Goal: Information Seeking & Learning: Find contact information

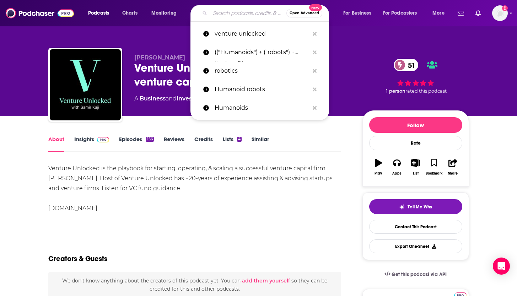
click at [240, 9] on input "Search podcasts, credits, & more..." at bounding box center [248, 12] width 76 height 11
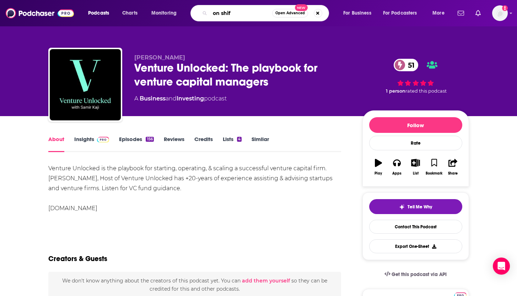
type input "on shift"
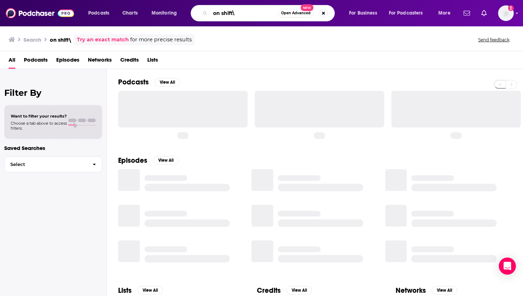
click at [248, 16] on input "on shift\" at bounding box center [244, 12] width 68 height 11
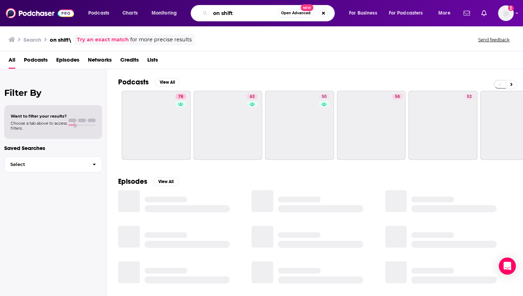
type input "on shift"
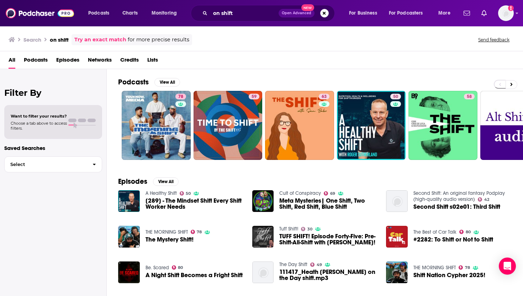
click at [36, 60] on span "Podcasts" at bounding box center [36, 61] width 24 height 15
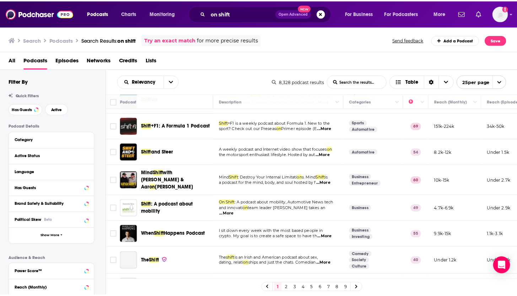
scroll to position [293, 0]
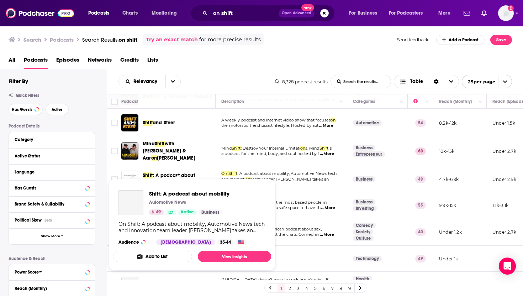
click at [173, 174] on span "Shift: A podcast about mobility Automotive News 49 Active Business On Shift: A …" at bounding box center [191, 224] width 167 height 100
click at [172, 172] on span ": A podcast about mobility" at bounding box center [169, 178] width 52 height 13
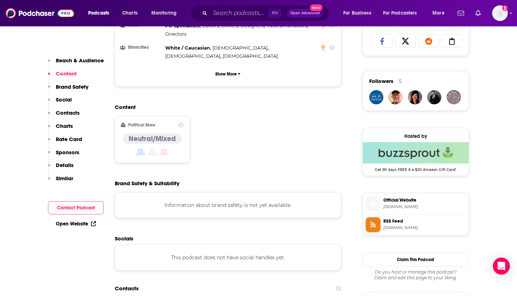
scroll to position [608, 0]
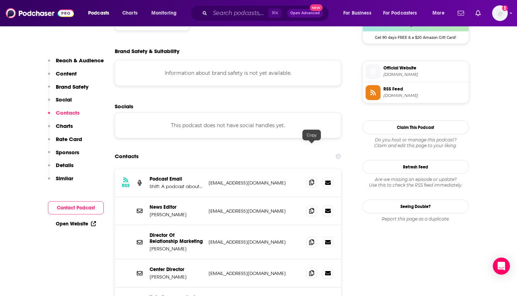
click at [307, 177] on span at bounding box center [312, 182] width 11 height 11
click at [236, 14] on input "Search podcasts, credits, & more..." at bounding box center [239, 12] width 58 height 11
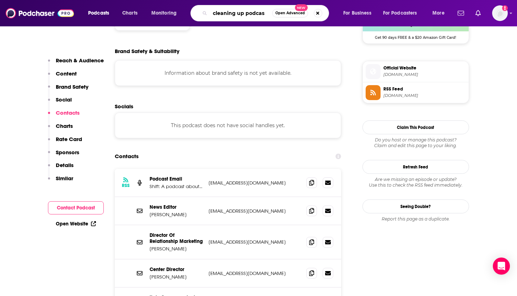
type input "cleaning up podcast"
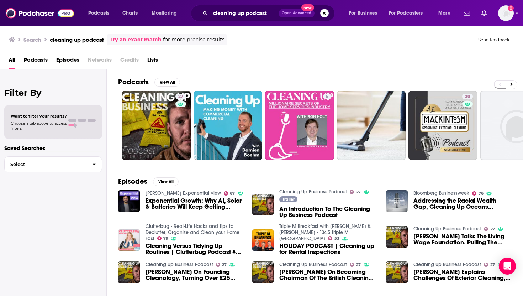
click at [47, 61] on span "Podcasts" at bounding box center [36, 61] width 24 height 15
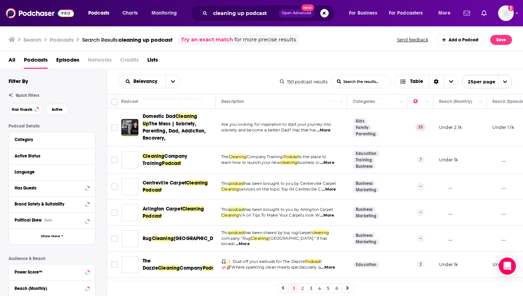
scroll to position [165, 0]
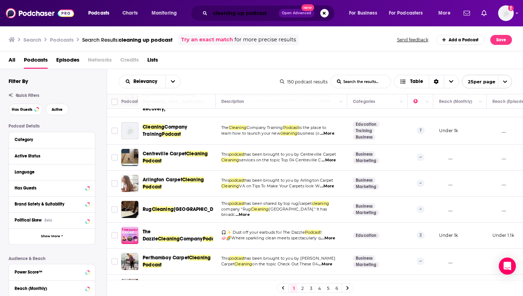
click at [248, 14] on input "cleaning up podcast" at bounding box center [244, 12] width 68 height 11
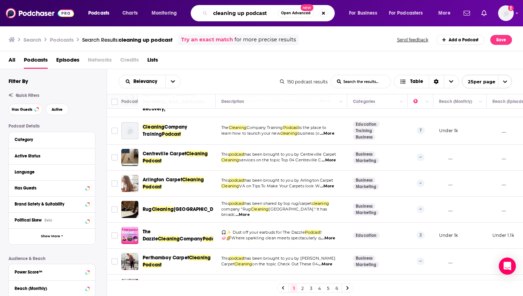
click at [253, 15] on input "cleaning up podcast" at bounding box center [244, 12] width 68 height 11
type input "cleaning up: leadership in the age"
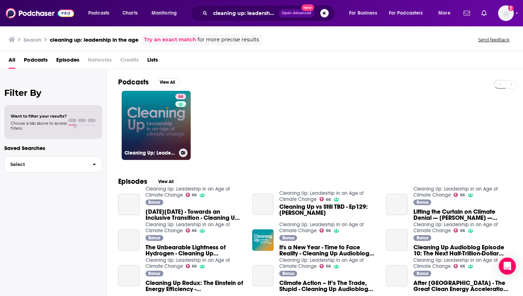
click at [174, 127] on link "66 Cleaning Up: Leadership in an Age of Climate Change" at bounding box center [156, 125] width 69 height 69
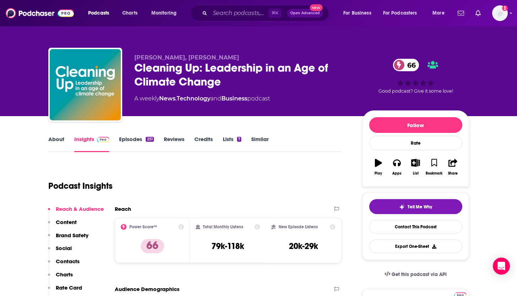
click at [62, 138] on link "About" at bounding box center [56, 144] width 16 height 16
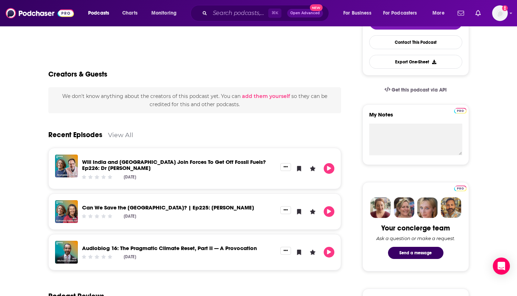
scroll to position [4, 0]
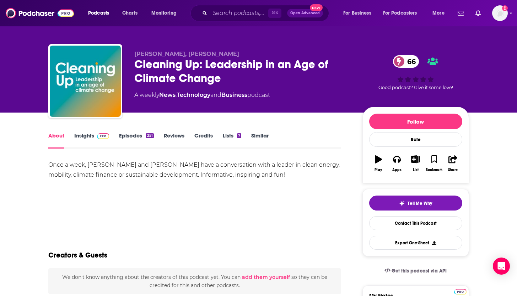
click at [92, 139] on link "Insights" at bounding box center [91, 140] width 35 height 16
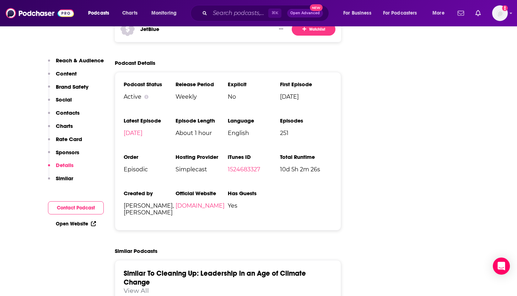
scroll to position [1440, 0]
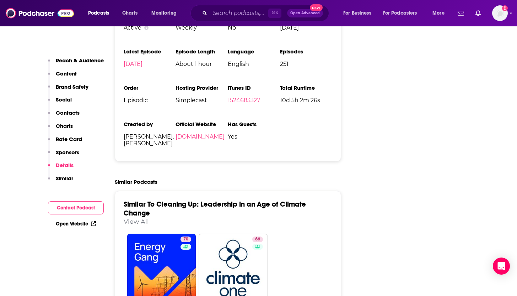
click at [73, 112] on p "Contacts" at bounding box center [68, 112] width 24 height 7
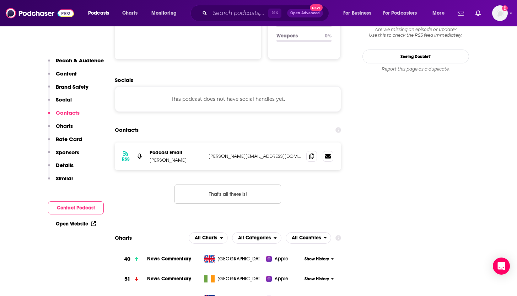
scroll to position [759, 0]
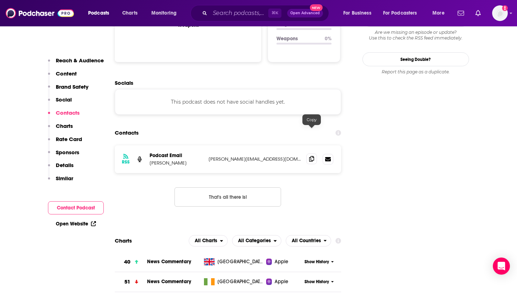
click at [308, 153] on span at bounding box center [312, 158] width 11 height 11
click at [181, 160] on p "[PERSON_NAME]" at bounding box center [176, 163] width 53 height 6
copy p "[PERSON_NAME]"
click at [235, 12] on input "Search podcasts, credits, & more..." at bounding box center [239, 12] width 58 height 11
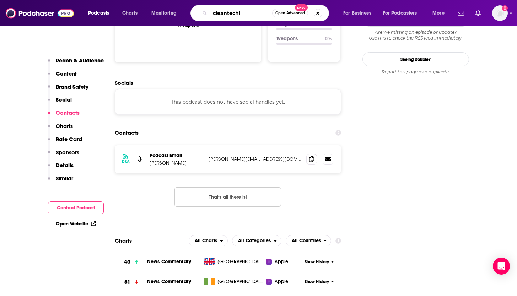
type input "cleantechie"
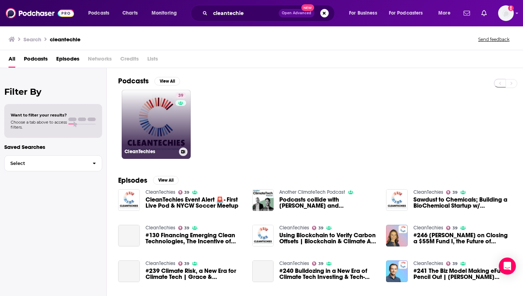
click at [139, 131] on link "39 CleanTechies" at bounding box center [156, 124] width 69 height 69
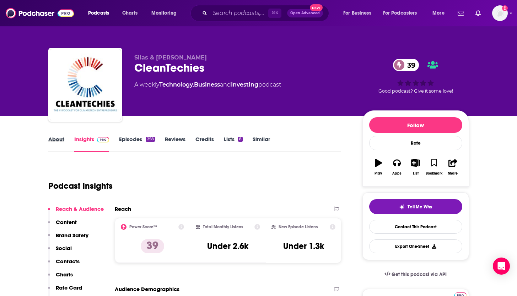
click at [64, 139] on div "About" at bounding box center [61, 144] width 26 height 16
click at [61, 140] on link "About" at bounding box center [56, 144] width 16 height 16
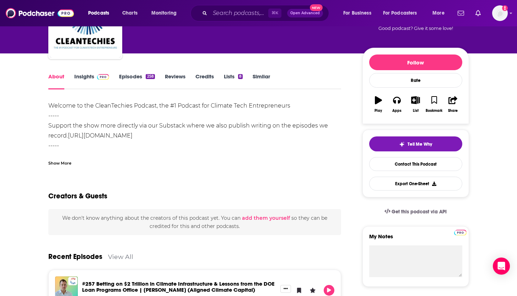
scroll to position [29, 0]
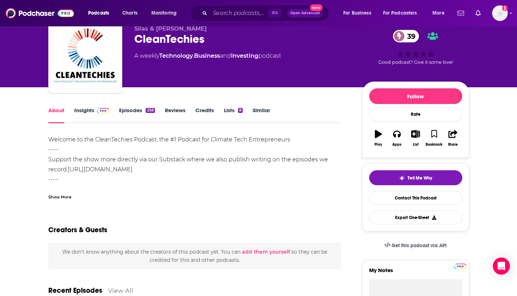
click at [73, 196] on div "Show More" at bounding box center [194, 194] width 293 height 12
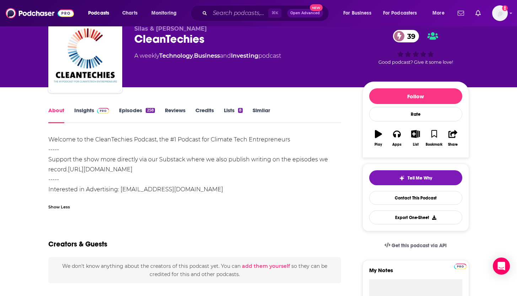
click at [87, 112] on link "Insights" at bounding box center [91, 115] width 35 height 16
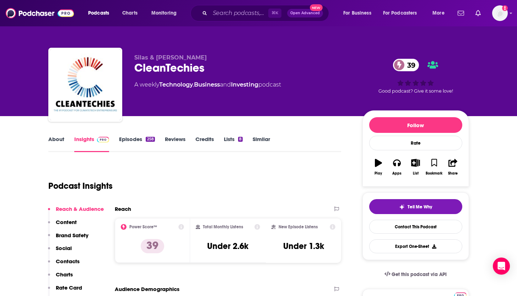
scroll to position [325, 0]
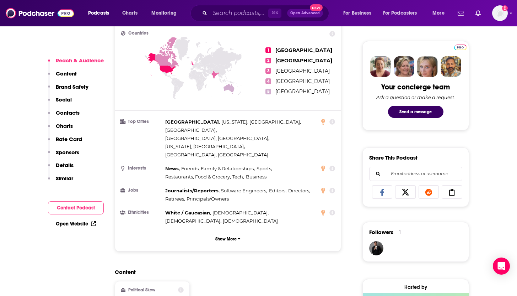
click at [65, 112] on p "Contacts" at bounding box center [68, 112] width 24 height 7
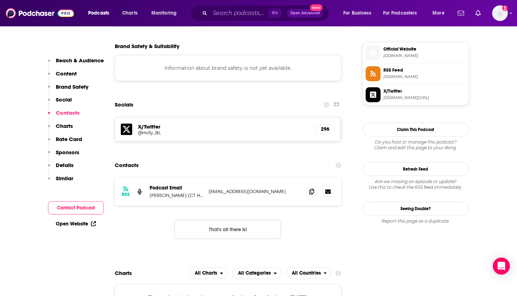
scroll to position [645, 0]
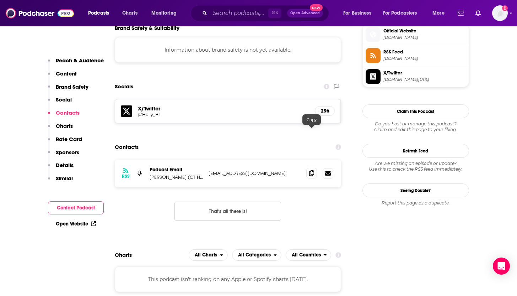
click at [313, 168] on span at bounding box center [312, 173] width 11 height 11
